Goal: Task Accomplishment & Management: Manage account settings

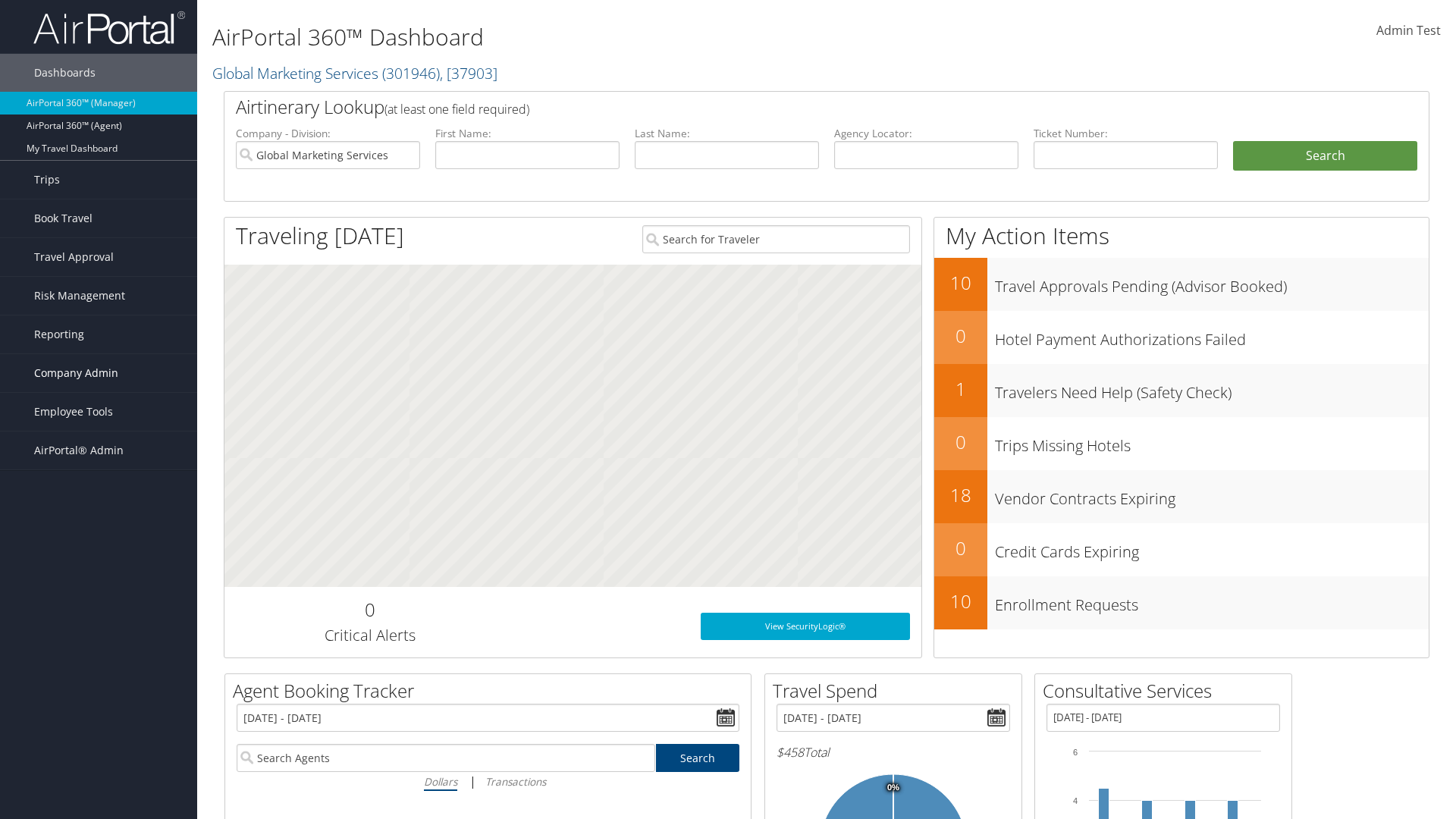
click at [99, 373] on span "Company Admin" at bounding box center [77, 373] width 84 height 38
click at [99, 449] on link "People" at bounding box center [98, 448] width 197 height 22
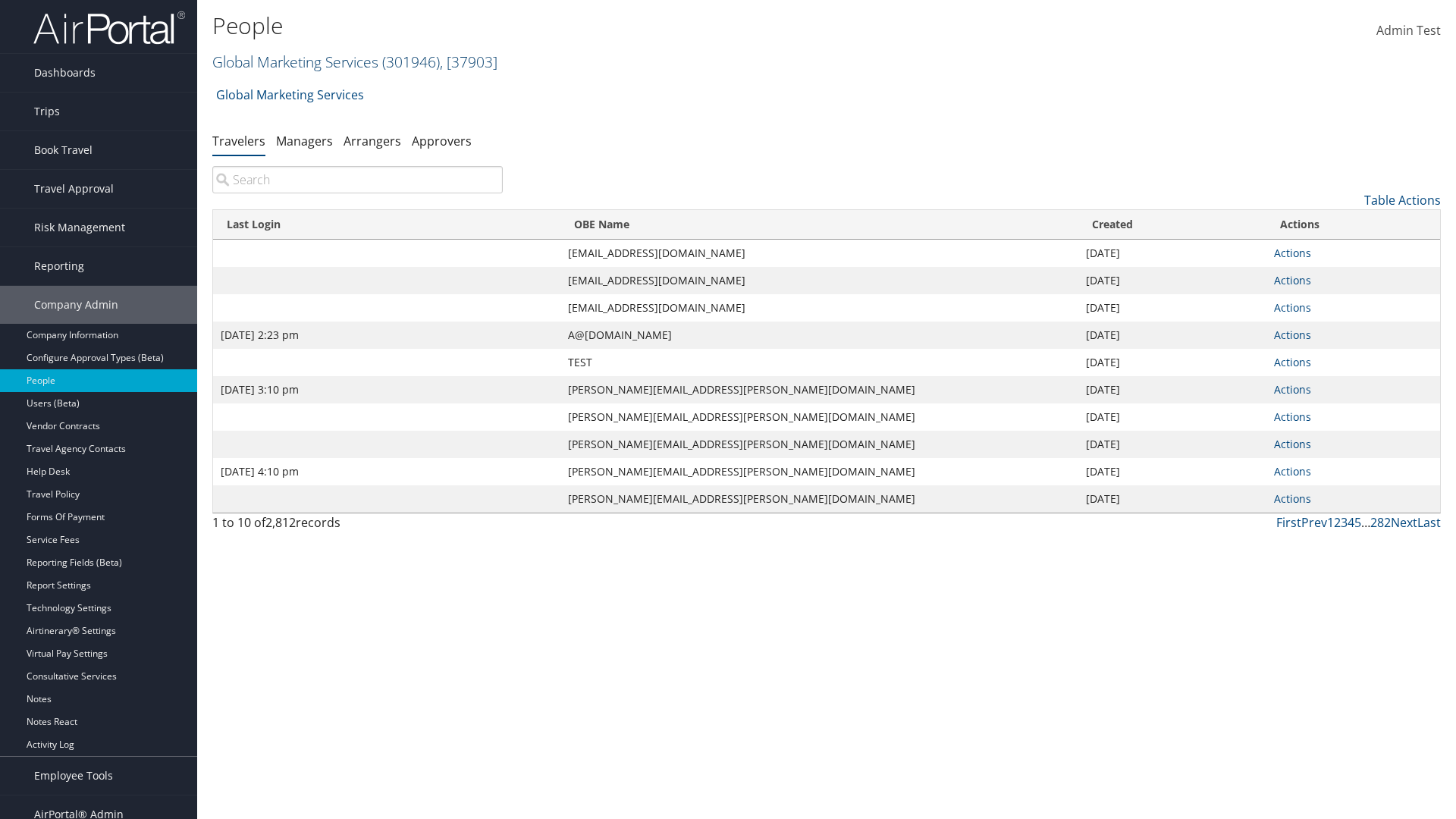
click at [293, 62] on link "Global Marketing Services ( 301946 ) , [ 37903 ]" at bounding box center [354, 62] width 285 height 21
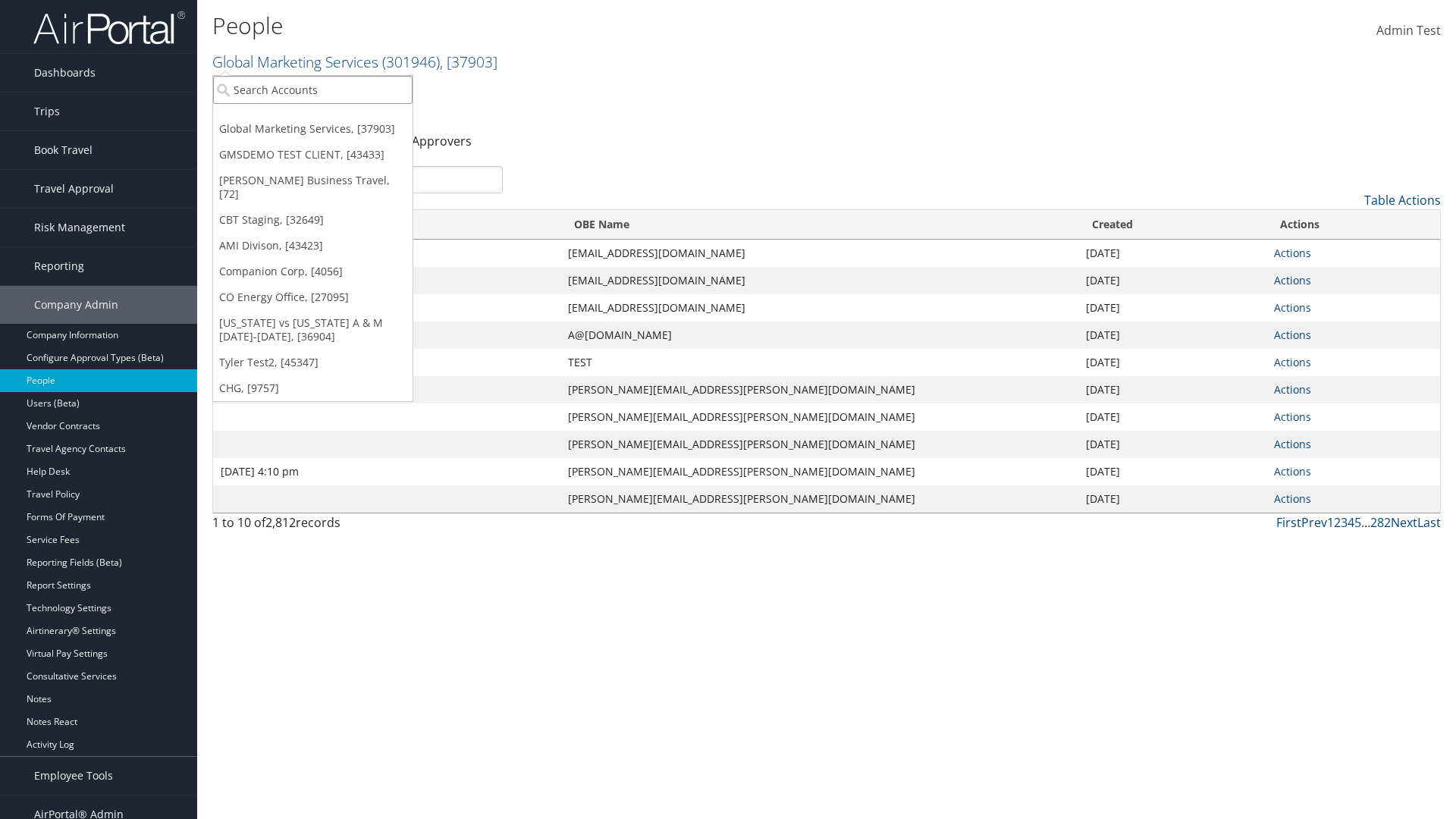
click at [312, 90] on input "search" at bounding box center [312, 90] width 199 height 28
type input "Global Marketing Services"
click at [327, 118] on div "Global Marketing Services (301946), [37903]" at bounding box center [326, 118] width 244 height 14
